Goal: Obtain resource: Obtain resource

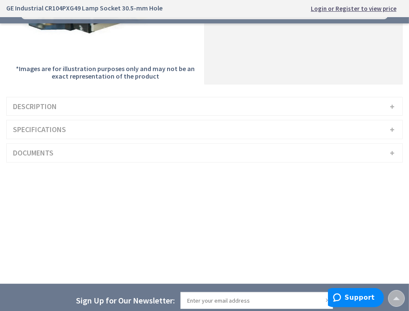
scroll to position [376, 0]
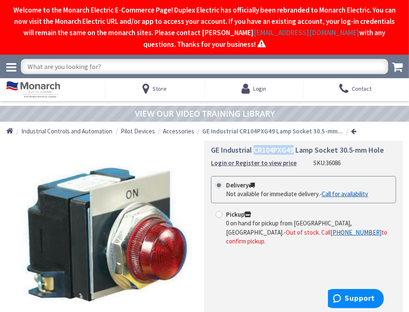
drag, startPoint x: 303, startPoint y: 195, endPoint x: 259, endPoint y: 198, distance: 43.5
click at [259, 155] on span "GE Industrial CR104PXG49 Lamp Socket 30.5-mm Hole" at bounding box center [297, 150] width 173 height 10
drag, startPoint x: 259, startPoint y: 198, endPoint x: 267, endPoint y: 194, distance: 9.0
copy span "CR104PXG49"
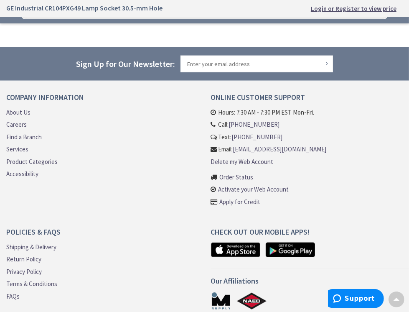
scroll to position [501, 0]
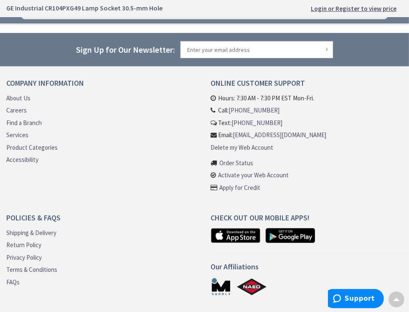
click at [0, 0] on span "Specification Sheet" at bounding box center [0, 0] width 0 height 0
